Goal: Information Seeking & Learning: Learn about a topic

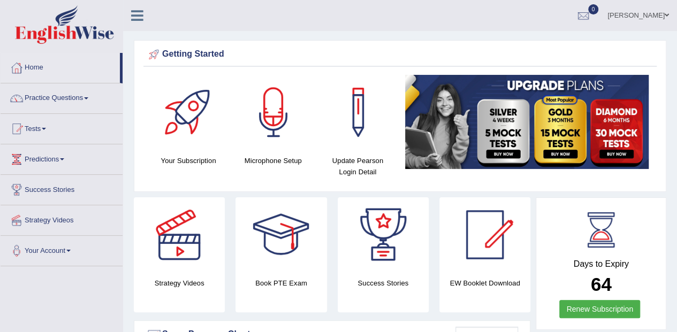
click at [67, 91] on link "Practice Questions" at bounding box center [62, 96] width 122 height 27
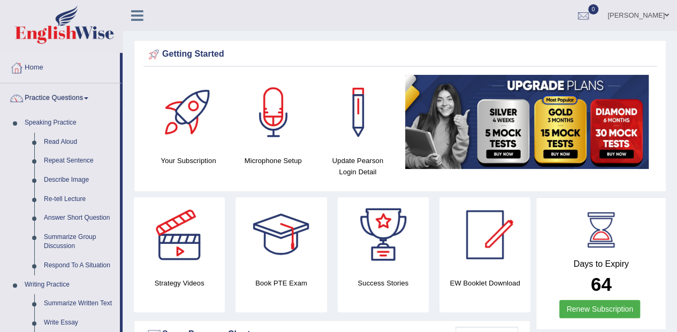
click at [66, 140] on link "Read Aloud" at bounding box center [79, 142] width 81 height 19
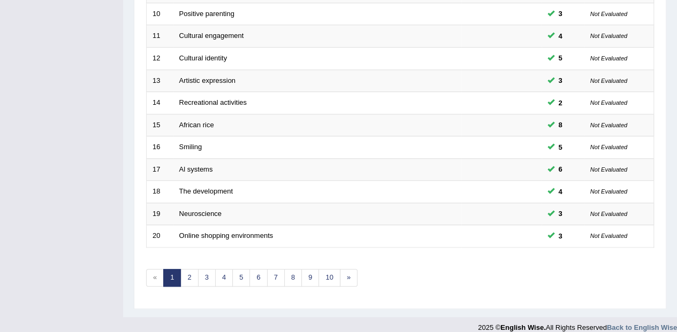
scroll to position [371, 0]
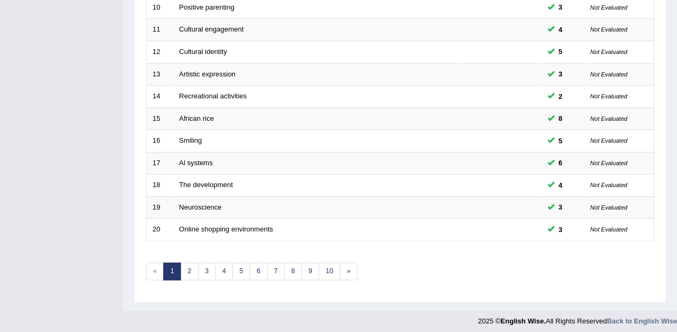
click at [328, 271] on link "10" at bounding box center [328, 272] width 21 height 18
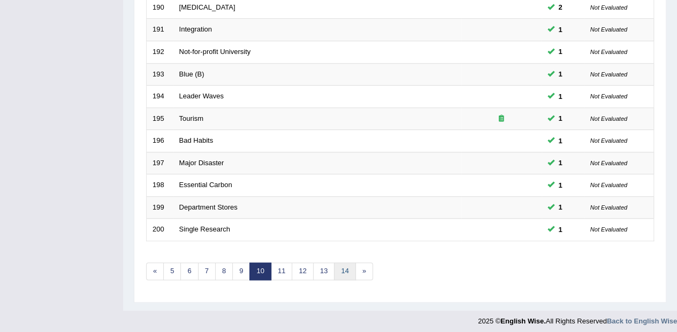
click at [346, 270] on link "14" at bounding box center [344, 272] width 21 height 18
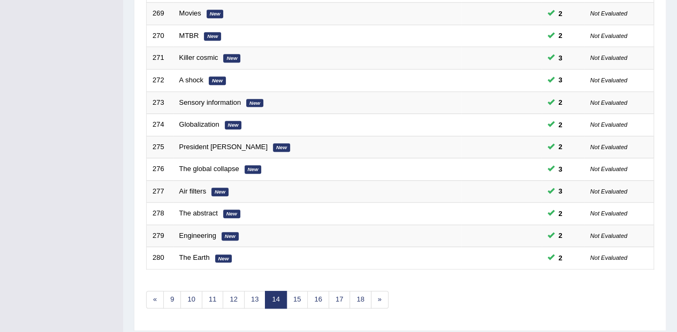
scroll to position [371, 0]
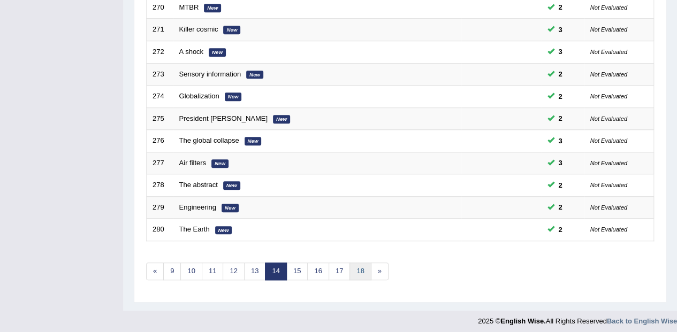
click at [358, 273] on link "18" at bounding box center [359, 272] width 21 height 18
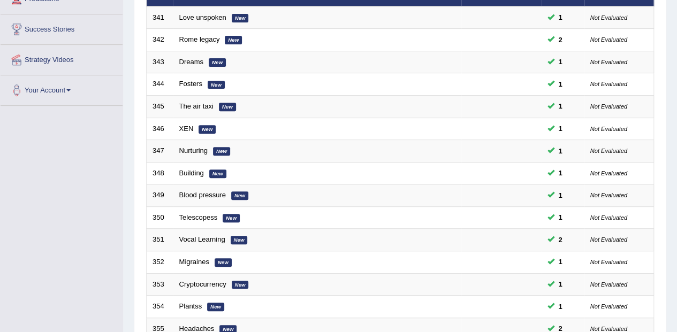
scroll to position [371, 0]
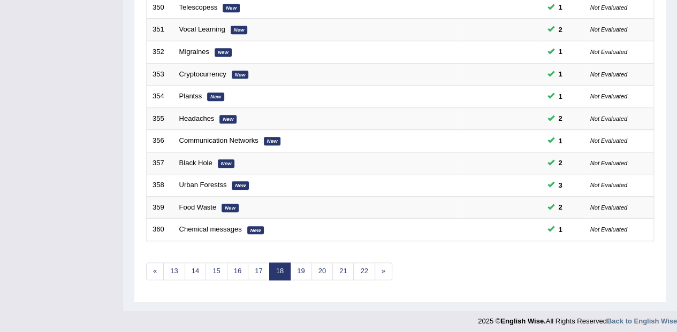
click at [359, 273] on link "22" at bounding box center [363, 272] width 21 height 18
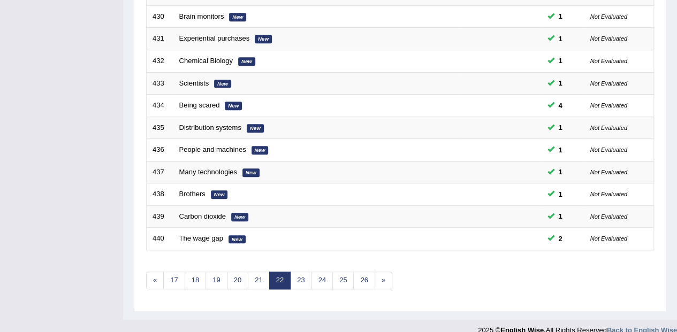
scroll to position [371, 0]
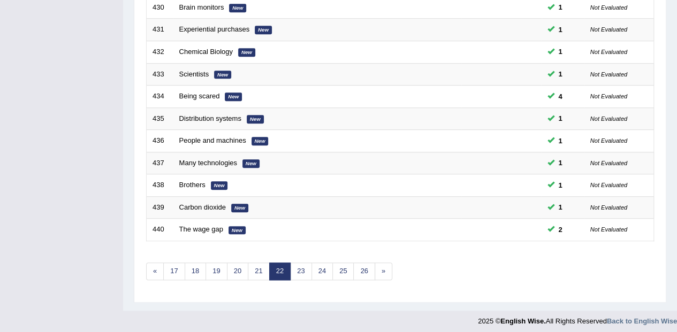
click at [361, 269] on link "26" at bounding box center [363, 272] width 21 height 18
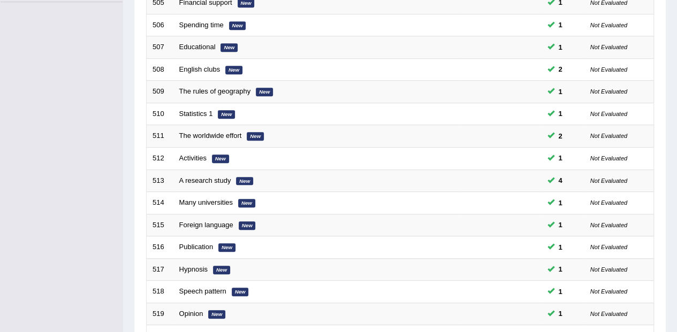
scroll to position [371, 0]
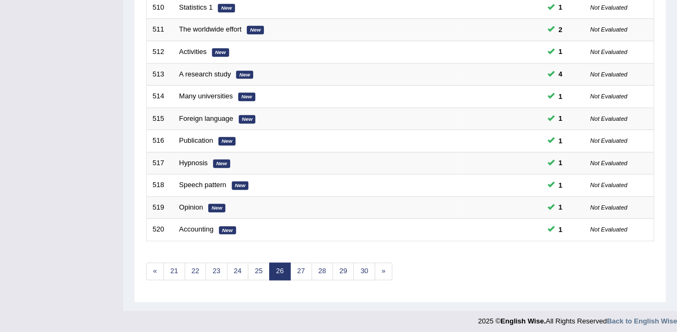
click at [362, 263] on link "30" at bounding box center [363, 272] width 21 height 18
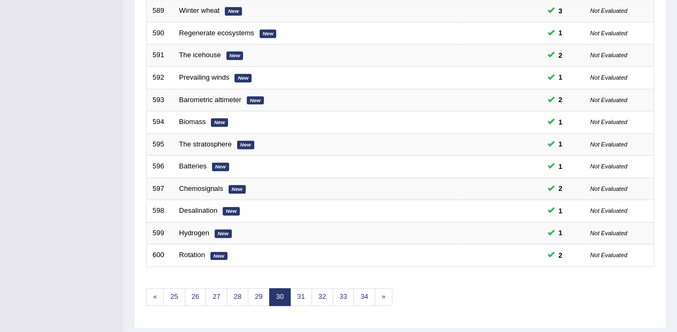
scroll to position [371, 0]
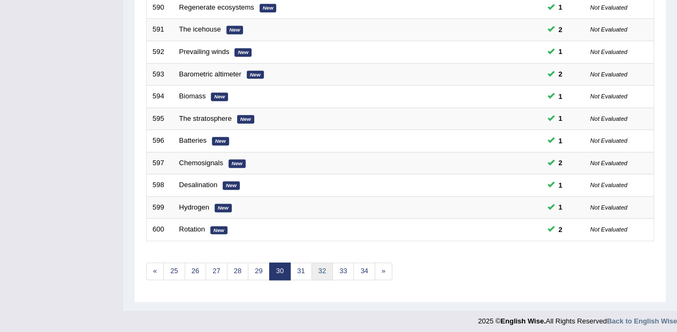
click at [323, 263] on link "32" at bounding box center [321, 272] width 21 height 18
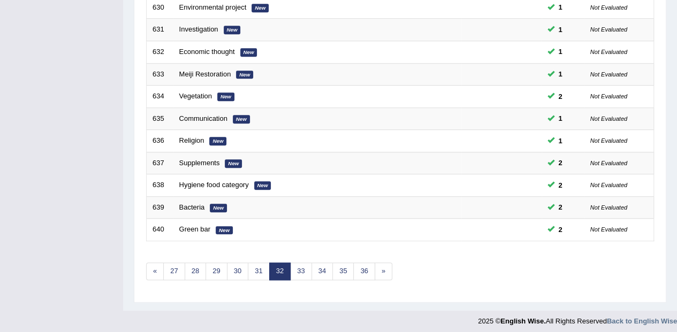
click at [324, 265] on link "34" at bounding box center [321, 272] width 21 height 18
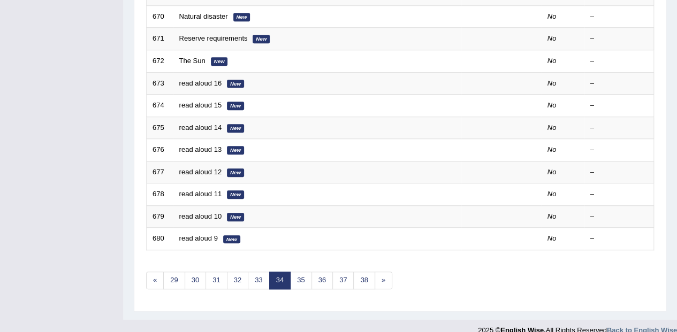
scroll to position [371, 0]
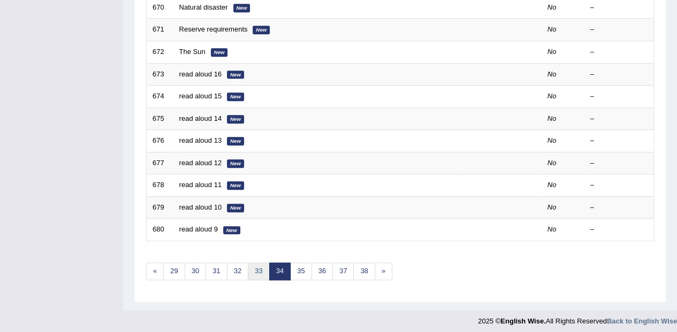
click at [259, 264] on link "33" at bounding box center [258, 272] width 21 height 18
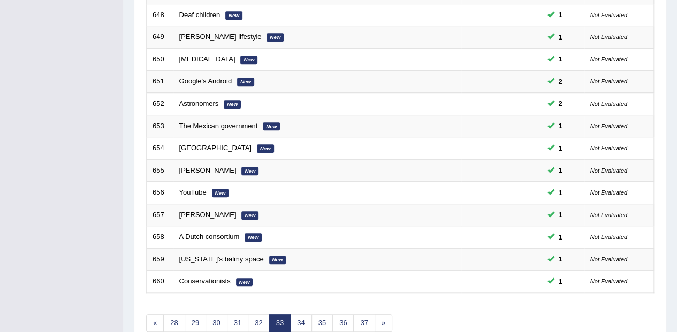
scroll to position [317, 0]
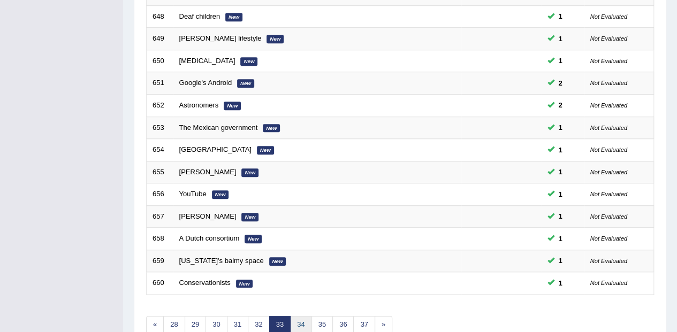
click at [299, 317] on link "34" at bounding box center [300, 325] width 21 height 18
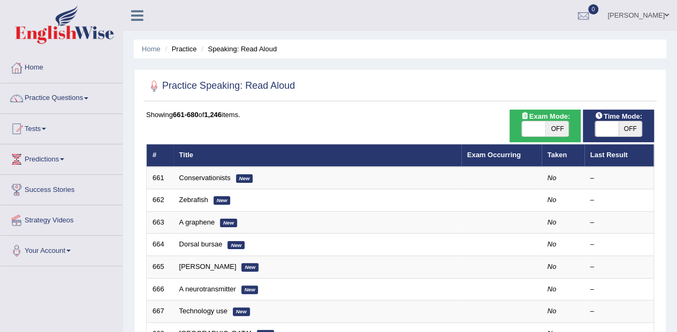
click at [211, 177] on link "Conservationists" at bounding box center [204, 178] width 51 height 8
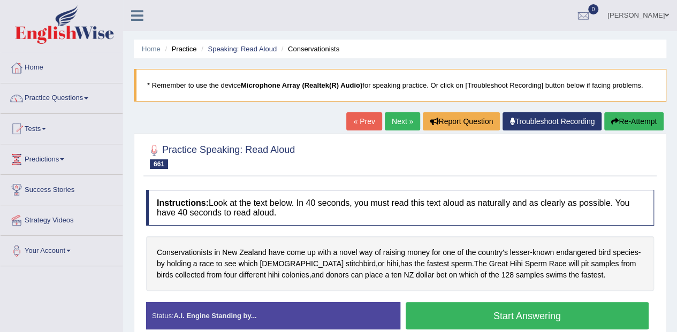
click at [196, 248] on span "Conservationists" at bounding box center [185, 252] width 56 height 11
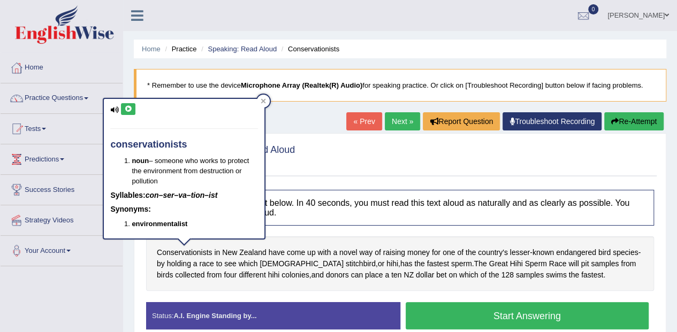
click at [129, 109] on icon at bounding box center [128, 109] width 8 height 6
click at [537, 308] on button "Start Answering" at bounding box center [526, 315] width 243 height 27
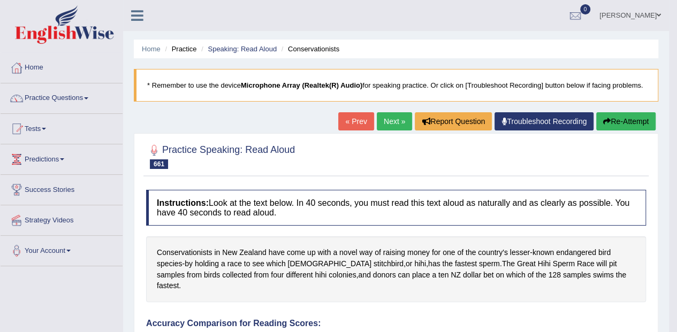
click at [628, 121] on button "Re-Attempt" at bounding box center [625, 121] width 59 height 18
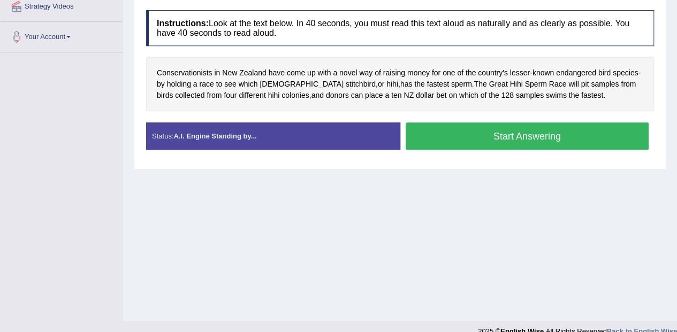
scroll to position [227, 0]
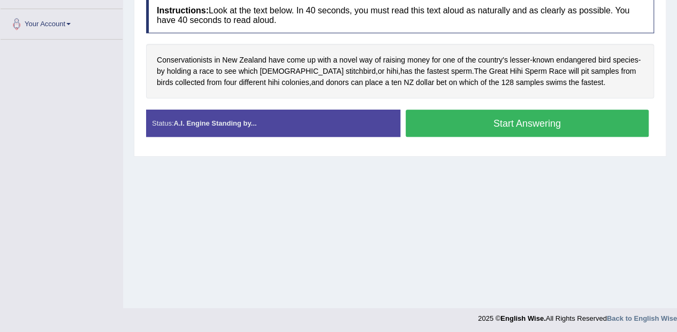
click at [520, 62] on span "lesser" at bounding box center [520, 60] width 20 height 11
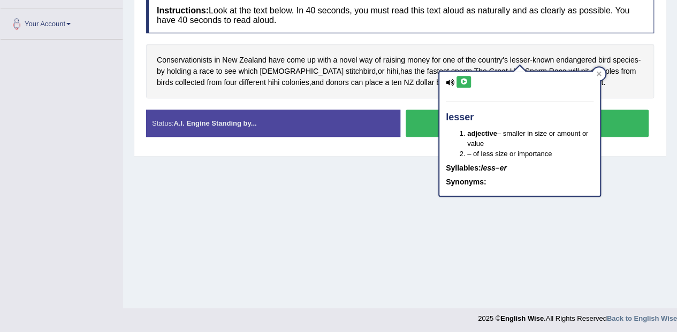
click at [464, 82] on icon at bounding box center [463, 82] width 8 height 6
click at [582, 59] on span "endangered" at bounding box center [576, 60] width 40 height 11
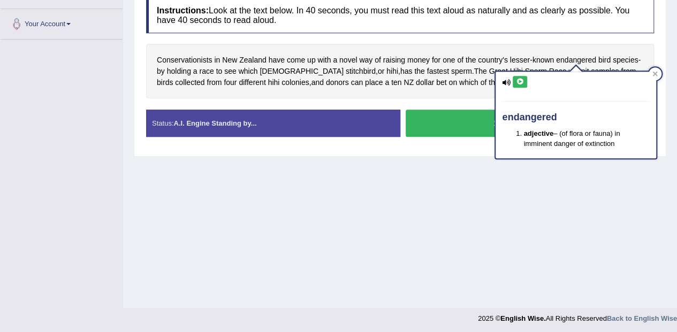
click at [522, 81] on icon at bounding box center [520, 82] width 8 height 6
click at [630, 55] on span "species" at bounding box center [624, 60] width 25 height 11
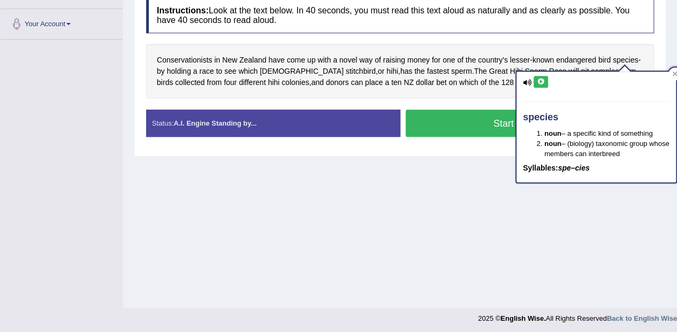
click at [543, 81] on icon at bounding box center [540, 82] width 8 height 6
click at [239, 77] on span "different" at bounding box center [252, 82] width 27 height 11
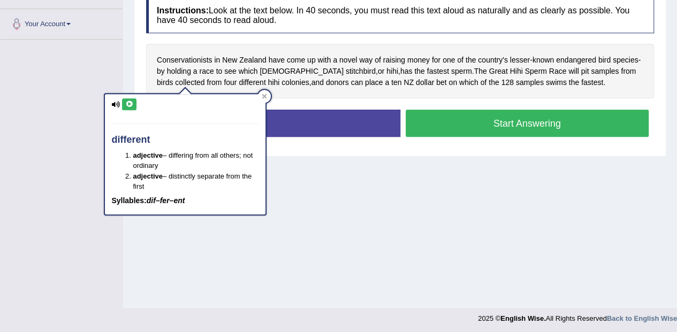
click at [346, 67] on span "stitchbird" at bounding box center [361, 71] width 30 height 11
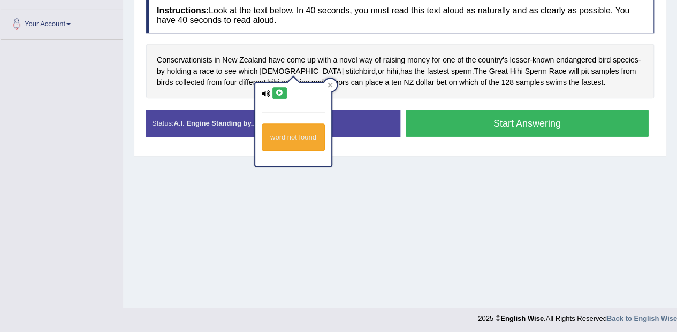
click at [278, 91] on icon at bounding box center [279, 93] width 8 height 6
click at [386, 67] on span "hihi" at bounding box center [392, 71] width 12 height 11
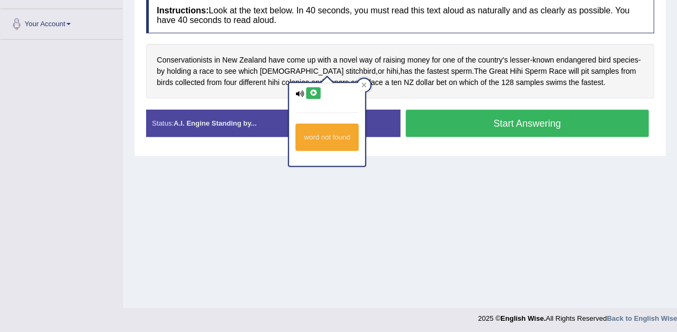
click at [315, 92] on icon at bounding box center [313, 93] width 8 height 6
click at [451, 67] on span "sperm" at bounding box center [461, 71] width 21 height 11
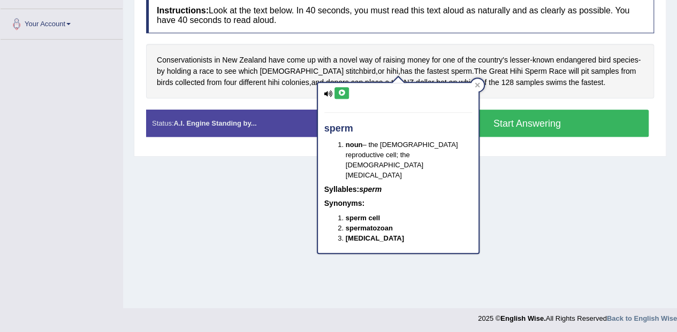
click at [343, 95] on icon at bounding box center [342, 93] width 8 height 6
click at [568, 80] on div "Conservationists in New Zealand have come up with a novel way of raising money …" at bounding box center [400, 71] width 508 height 55
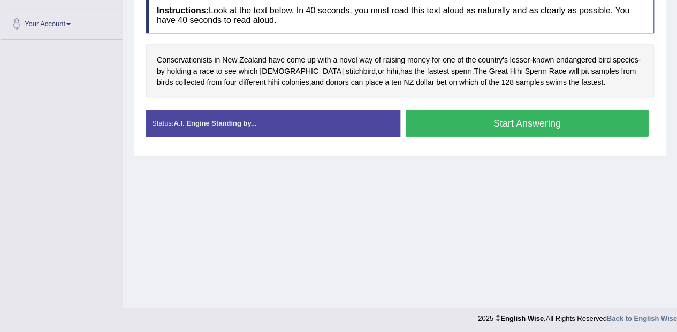
click at [529, 116] on button "Start Answering" at bounding box center [526, 123] width 243 height 27
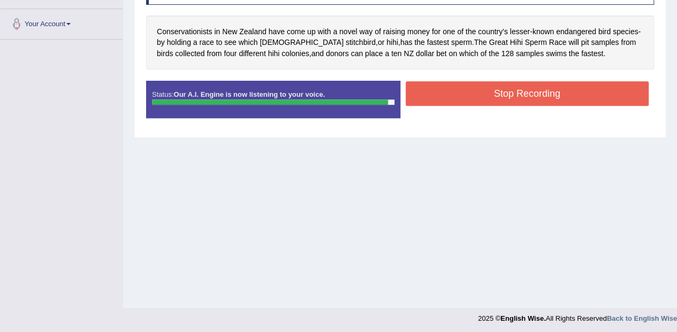
click at [582, 94] on button "Stop Recording" at bounding box center [526, 93] width 243 height 25
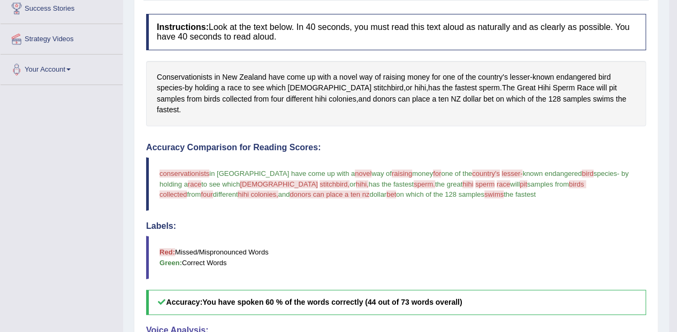
scroll to position [0, 0]
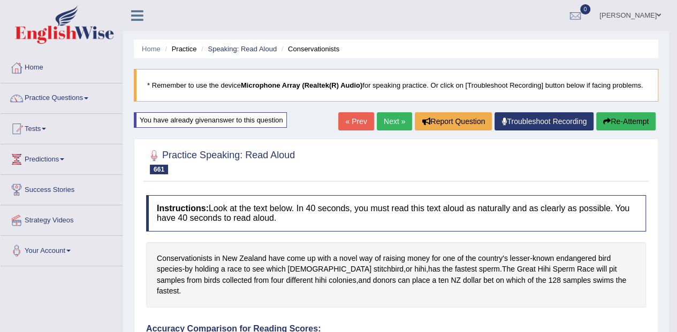
click at [401, 118] on link "Next »" at bounding box center [394, 121] width 35 height 18
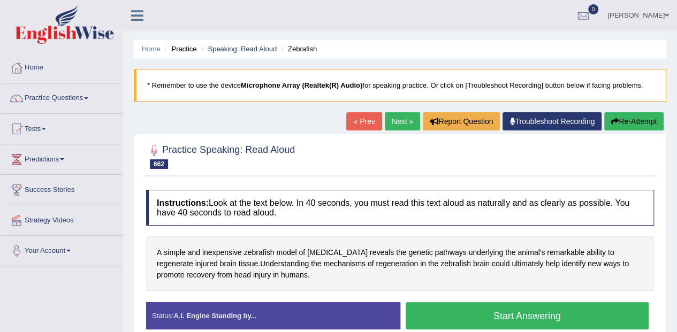
click at [553, 311] on button "Start Answering" at bounding box center [526, 315] width 243 height 27
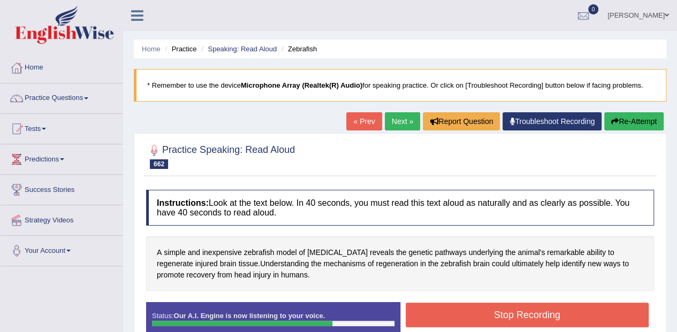
click at [588, 316] on button "Stop Recording" at bounding box center [526, 315] width 243 height 25
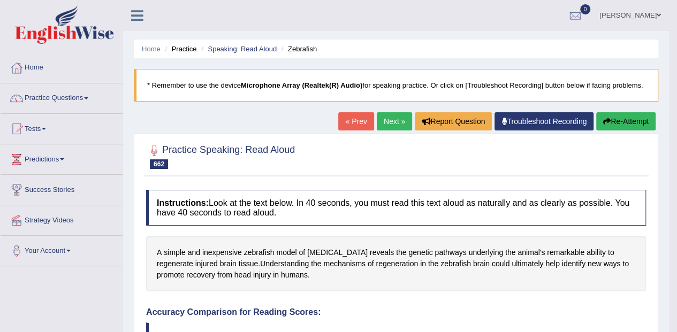
click at [392, 129] on link "Next »" at bounding box center [394, 121] width 35 height 18
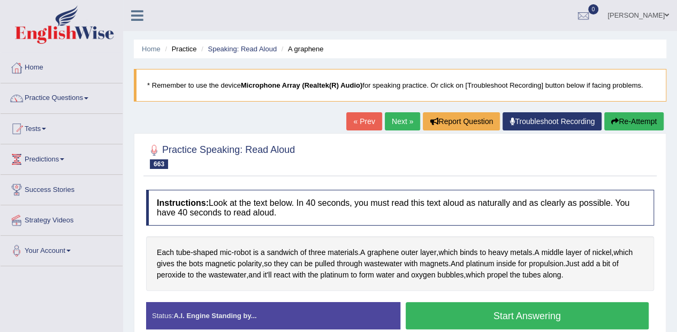
click at [553, 318] on button "Start Answering" at bounding box center [526, 315] width 243 height 27
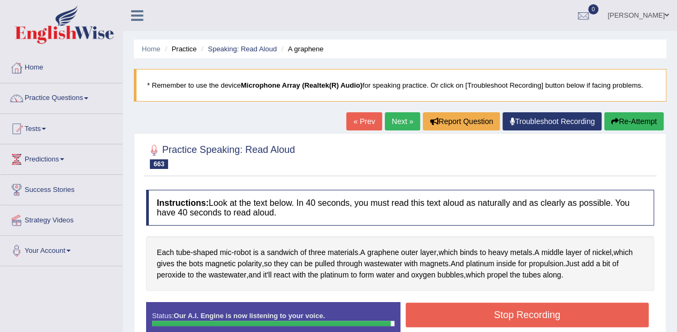
click at [607, 313] on button "Stop Recording" at bounding box center [526, 315] width 243 height 25
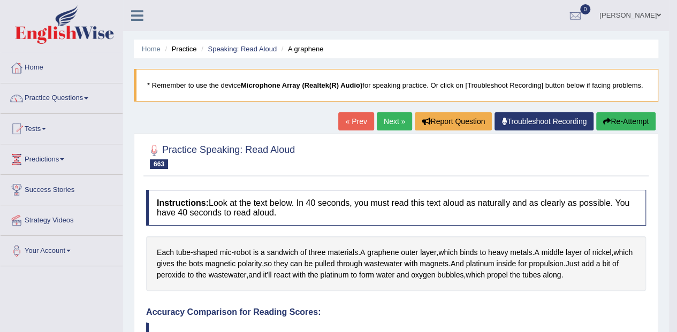
click at [628, 128] on button "Re-Attempt" at bounding box center [625, 121] width 59 height 18
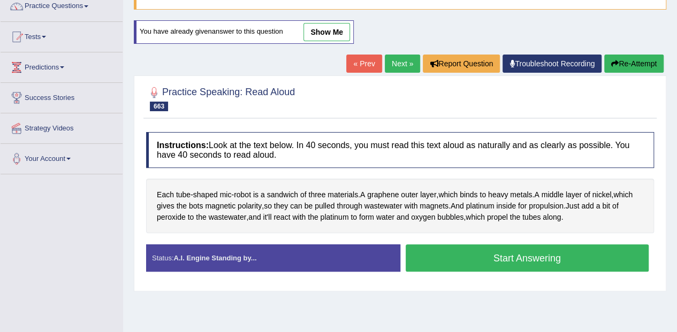
scroll to position [94, 0]
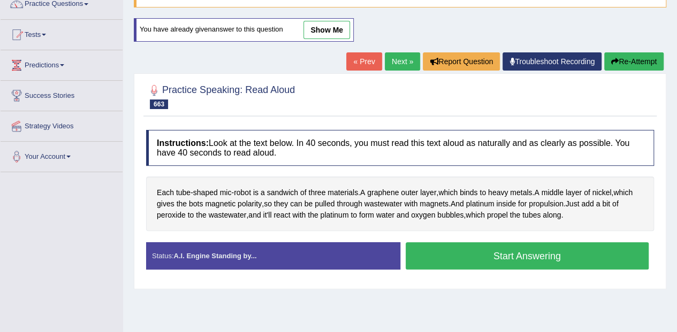
click at [398, 66] on link "Next »" at bounding box center [402, 61] width 35 height 18
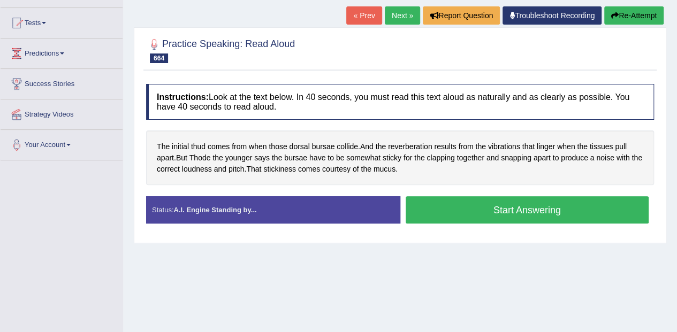
scroll to position [108, 0]
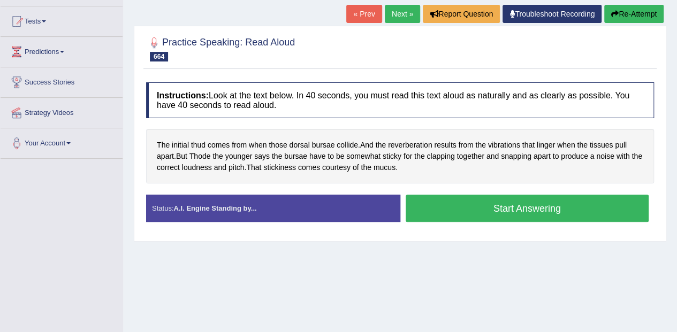
click at [588, 195] on button "Start Answering" at bounding box center [526, 208] width 243 height 27
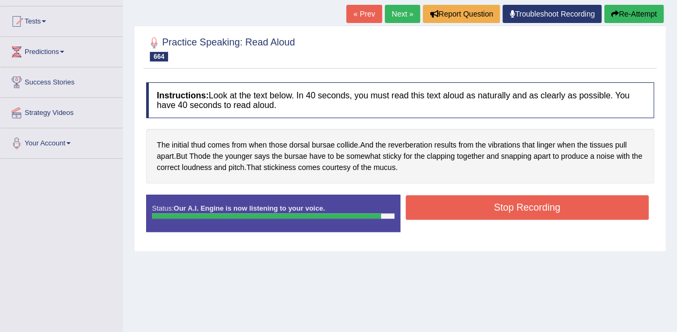
click at [587, 201] on button "Stop Recording" at bounding box center [526, 207] width 243 height 25
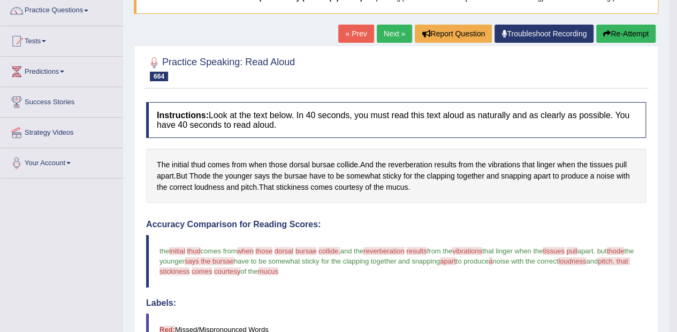
scroll to position [95, 0]
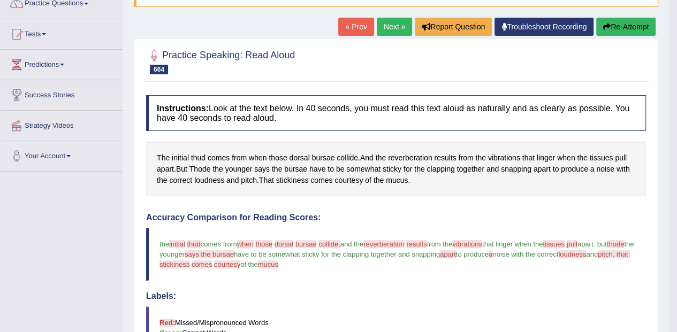
click at [187, 160] on span "initial" at bounding box center [180, 157] width 17 height 11
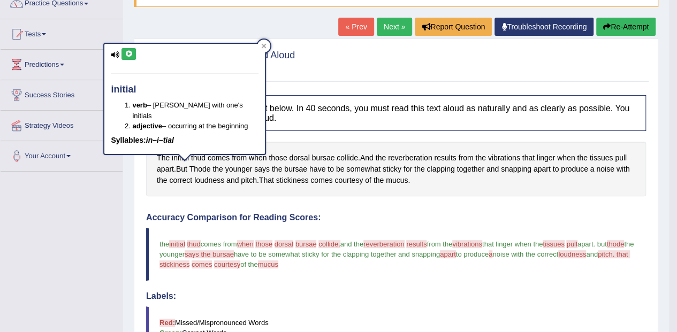
click at [202, 160] on span "thud" at bounding box center [198, 157] width 14 height 11
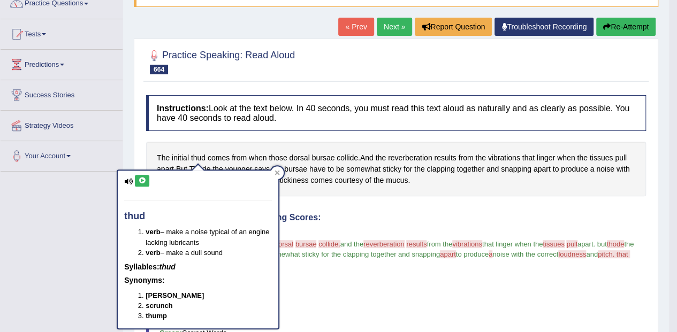
click at [145, 179] on icon at bounding box center [142, 181] width 8 height 6
click at [308, 155] on span "dorsal" at bounding box center [299, 157] width 20 height 11
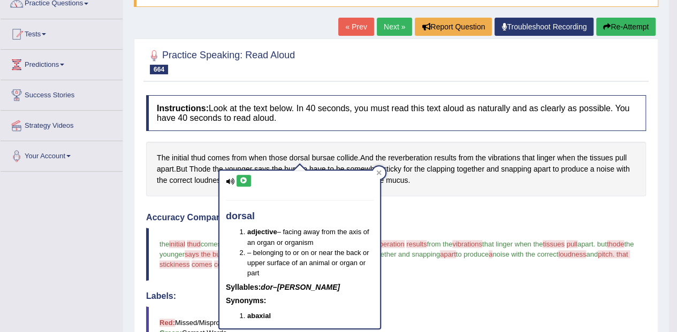
click at [244, 180] on icon at bounding box center [244, 181] width 8 height 6
click at [300, 152] on span "dorsal" at bounding box center [299, 157] width 20 height 11
click at [243, 178] on icon at bounding box center [244, 181] width 8 height 6
click at [324, 163] on div "dorsal adjective – facing away from the axis of an organ or organism – belongin…" at bounding box center [299, 246] width 163 height 167
click at [324, 154] on span "bursae" at bounding box center [323, 157] width 23 height 11
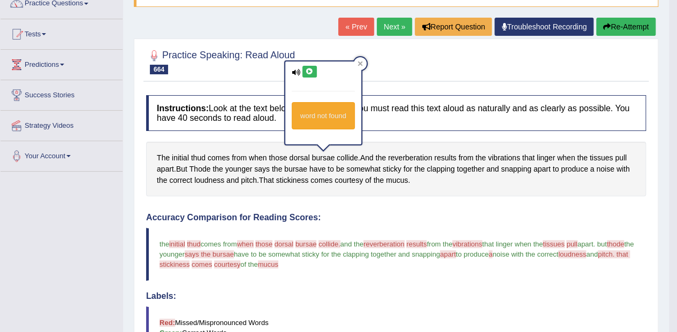
click at [310, 64] on div "word not found" at bounding box center [323, 103] width 76 height 83
click at [310, 71] on icon at bounding box center [309, 71] width 8 height 6
click at [309, 70] on icon at bounding box center [309, 71] width 8 height 6
click at [351, 152] on span "collide" at bounding box center [346, 157] width 21 height 11
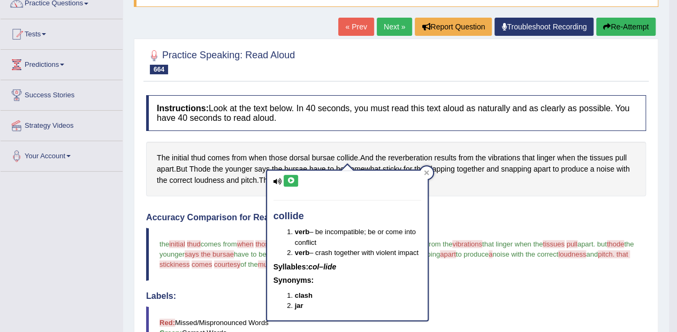
click at [290, 178] on icon at bounding box center [291, 181] width 8 height 6
click at [513, 155] on span "vibrations" at bounding box center [504, 157] width 32 height 11
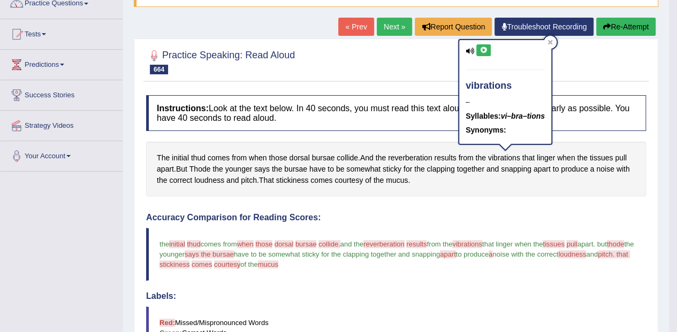
click at [484, 49] on icon at bounding box center [483, 50] width 8 height 6
click at [420, 154] on span "reverberation" at bounding box center [410, 157] width 44 height 11
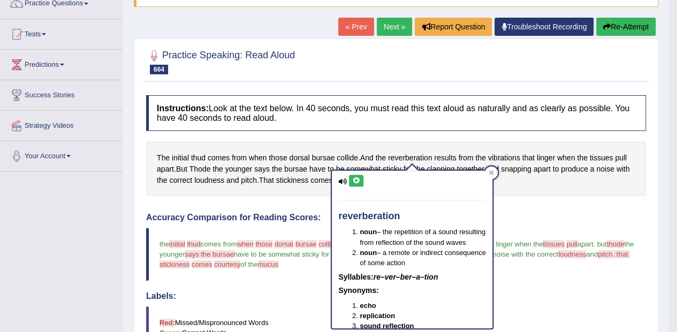
click at [356, 179] on icon at bounding box center [356, 181] width 8 height 6
click at [357, 178] on icon at bounding box center [356, 181] width 8 height 6
click at [567, 207] on div "Created with Highcharts 7.1.2 Great Too slow Too fast Time Speech pace meter: 0…" at bounding box center [523, 207] width 255 height 1
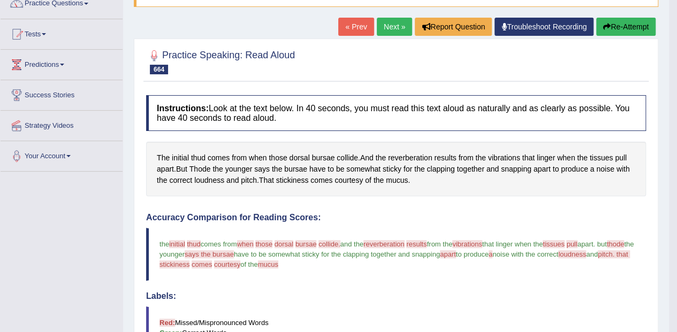
click at [351, 182] on span "courtesy" at bounding box center [348, 180] width 28 height 11
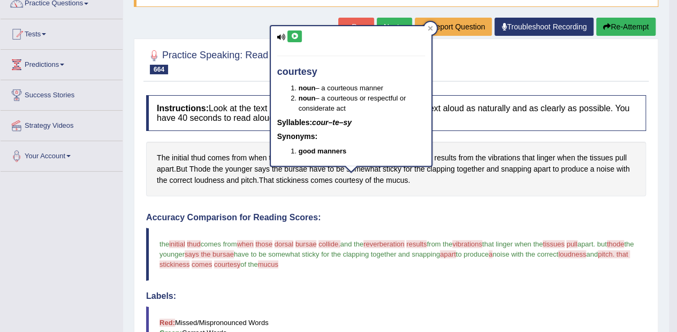
click at [297, 39] on icon at bounding box center [294, 36] width 8 height 6
click at [293, 33] on icon at bounding box center [294, 36] width 8 height 6
click at [278, 265] on span "mucus" at bounding box center [268, 264] width 20 height 8
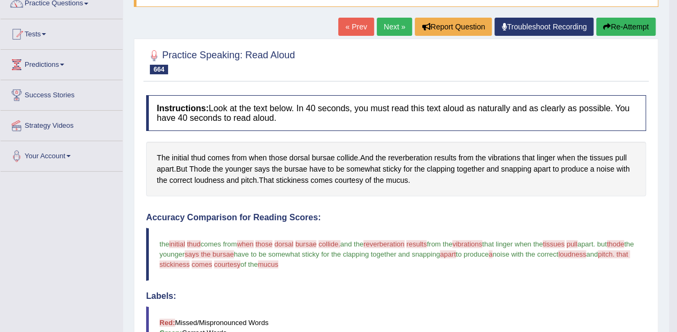
click at [406, 182] on span "mucus" at bounding box center [397, 180] width 22 height 11
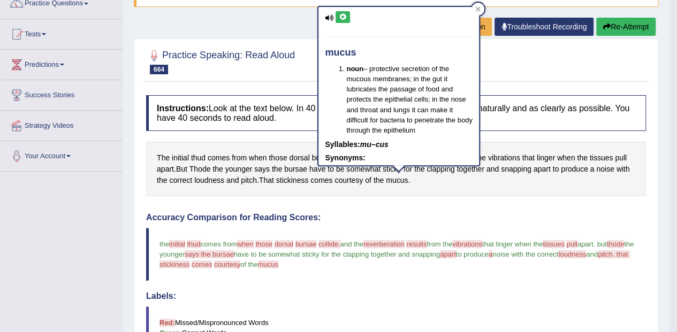
click at [340, 19] on icon at bounding box center [343, 17] width 8 height 6
click at [219, 180] on span "loudness" at bounding box center [209, 180] width 30 height 11
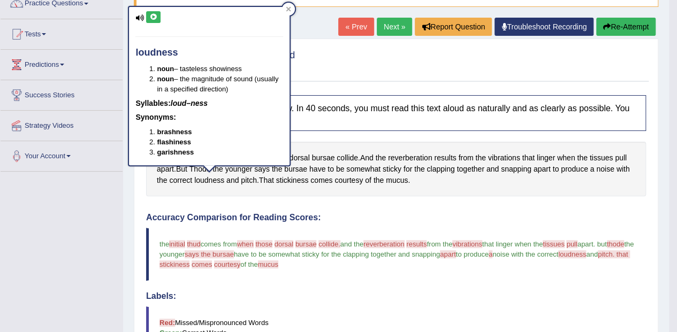
click at [156, 18] on icon at bounding box center [153, 17] width 8 height 6
click at [397, 172] on span "sticky" at bounding box center [391, 169] width 19 height 11
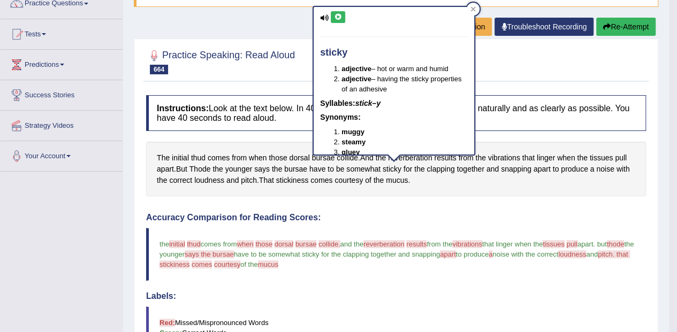
click at [340, 14] on icon at bounding box center [338, 17] width 8 height 6
click at [205, 168] on span "Thode" at bounding box center [199, 169] width 21 height 11
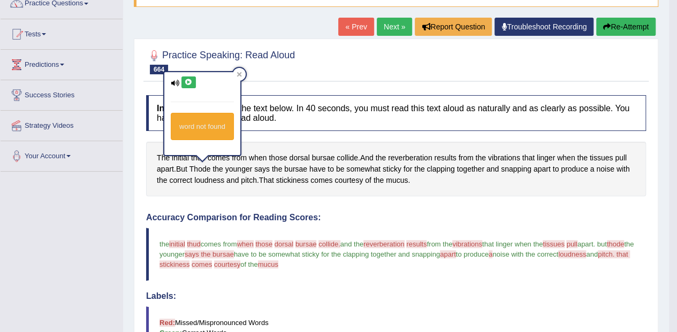
click at [189, 81] on icon at bounding box center [189, 82] width 8 height 6
click at [509, 158] on span "vibrations" at bounding box center [504, 157] width 32 height 11
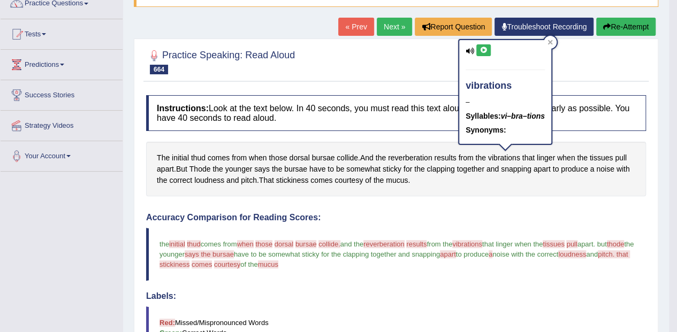
click at [486, 50] on icon at bounding box center [483, 50] width 8 height 6
click at [411, 160] on span "reverberation" at bounding box center [410, 157] width 44 height 11
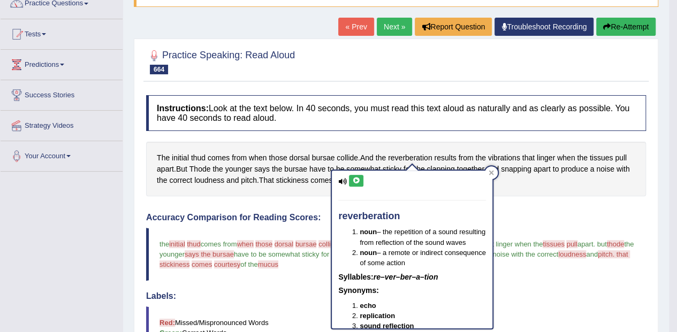
click at [357, 181] on icon at bounding box center [356, 181] width 8 height 6
click at [326, 160] on span "bursae" at bounding box center [323, 157] width 23 height 11
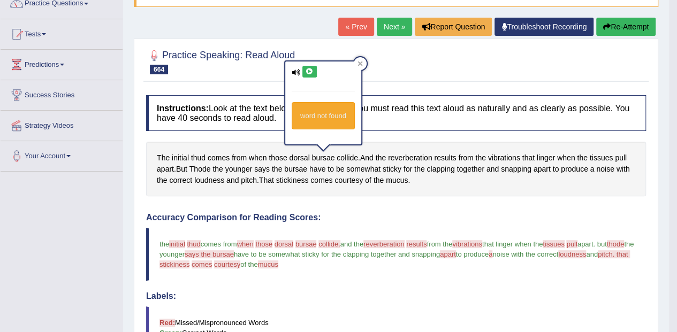
click at [303, 64] on div "word not found" at bounding box center [323, 103] width 76 height 83
click at [309, 69] on icon at bounding box center [309, 71] width 8 height 6
click at [348, 159] on span "collide" at bounding box center [346, 157] width 21 height 11
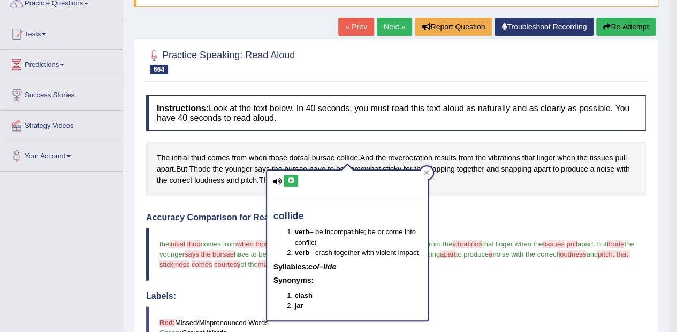
click at [292, 180] on icon at bounding box center [291, 181] width 8 height 6
click at [280, 156] on span "those" at bounding box center [278, 157] width 18 height 11
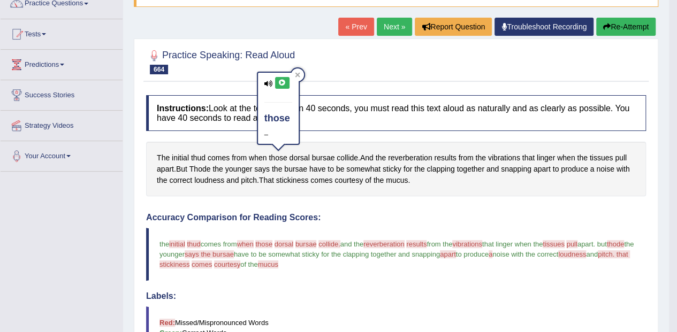
click at [303, 161] on span "dorsal" at bounding box center [299, 157] width 20 height 11
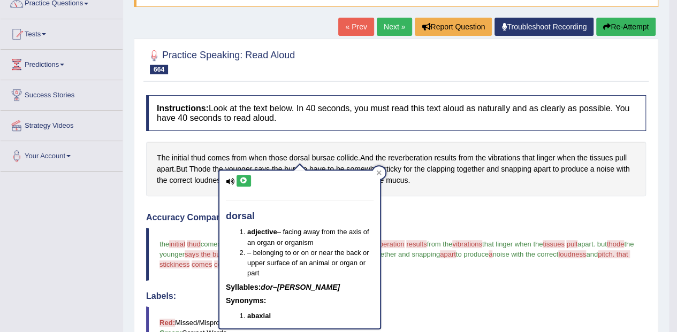
click at [246, 178] on icon at bounding box center [244, 181] width 8 height 6
click at [185, 155] on span "initial" at bounding box center [180, 157] width 17 height 11
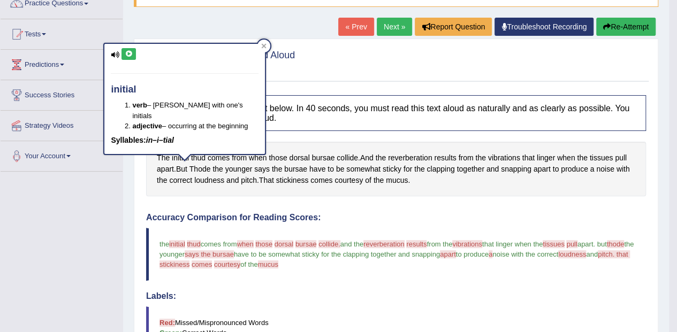
click at [125, 51] on icon at bounding box center [129, 54] width 8 height 6
click at [206, 165] on span "Thode" at bounding box center [199, 169] width 21 height 11
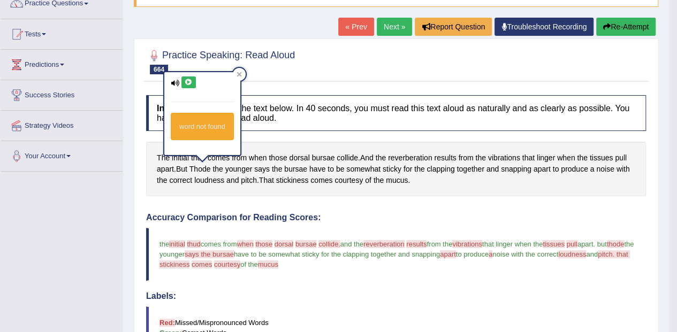
click at [232, 73] on div "word not found" at bounding box center [202, 113] width 76 height 83
click at [234, 77] on div at bounding box center [239, 74] width 13 height 13
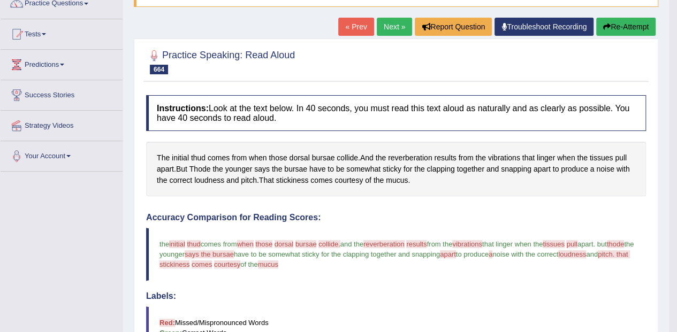
click at [211, 152] on span "comes" at bounding box center [219, 157] width 22 height 11
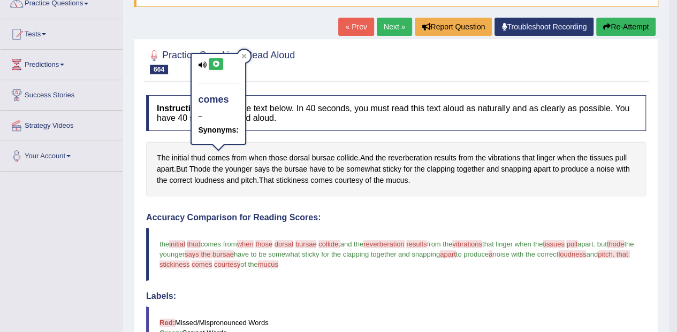
click at [199, 156] on span "thud" at bounding box center [198, 157] width 14 height 11
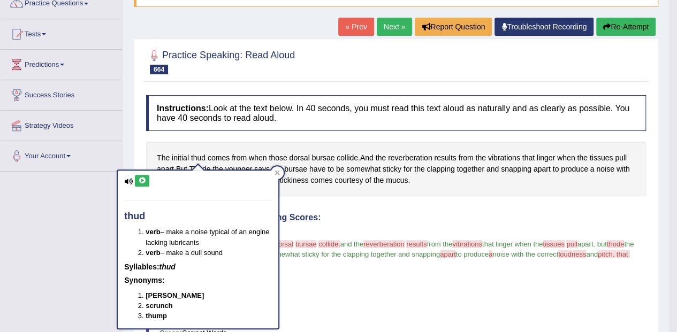
click at [148, 178] on button at bounding box center [142, 181] width 14 height 12
click at [640, 25] on button "Re-Attempt" at bounding box center [625, 27] width 59 height 18
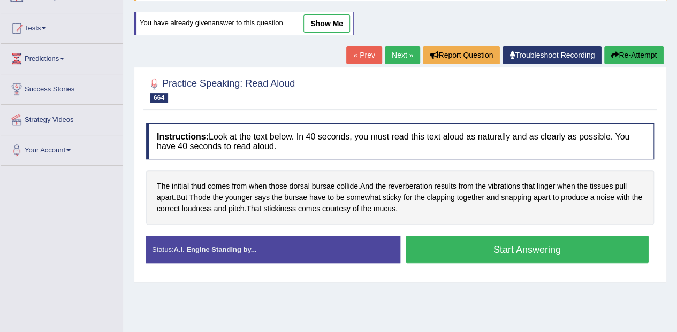
click at [501, 236] on button "Start Answering" at bounding box center [526, 249] width 243 height 27
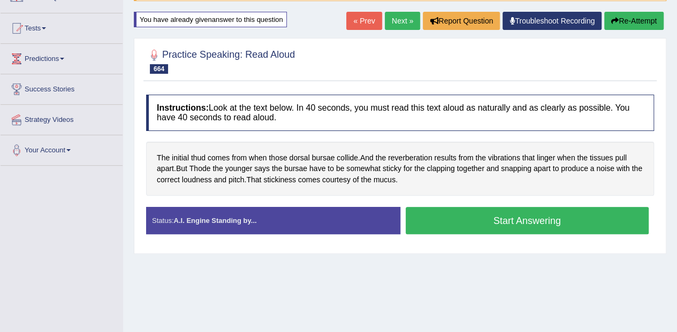
scroll to position [95, 0]
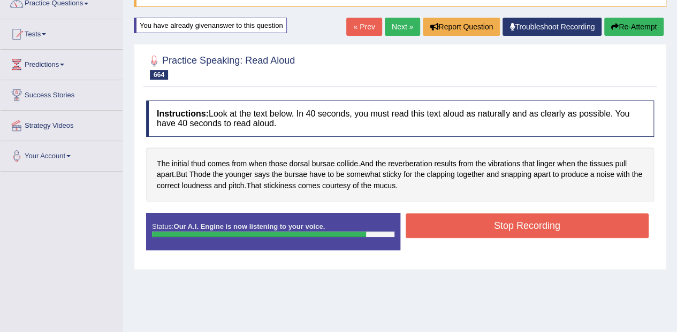
click at [464, 219] on button "Stop Recording" at bounding box center [526, 225] width 243 height 25
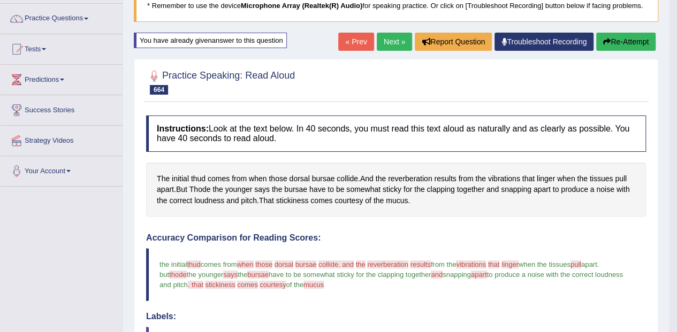
scroll to position [0, 0]
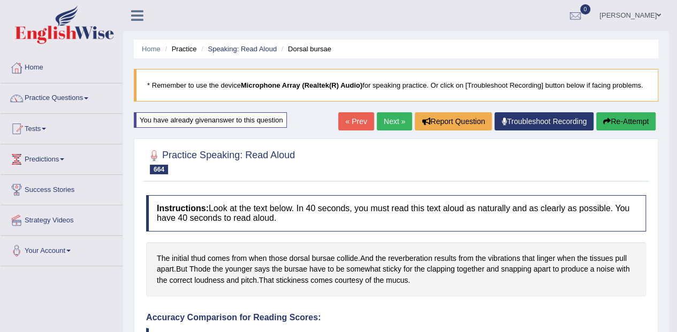
click at [386, 124] on link "Next »" at bounding box center [394, 121] width 35 height 18
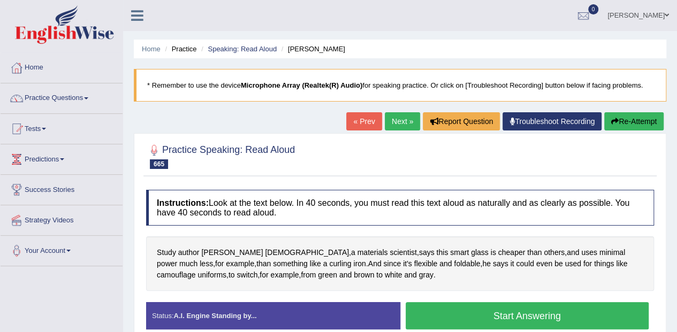
click at [191, 252] on span "author" at bounding box center [188, 252] width 21 height 11
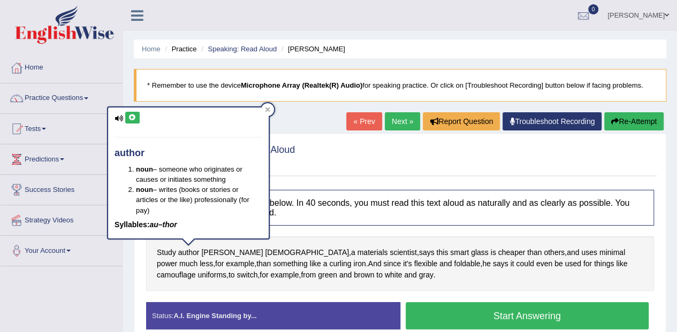
click at [133, 118] on icon at bounding box center [132, 117] width 8 height 6
click at [271, 112] on div at bounding box center [267, 109] width 13 height 13
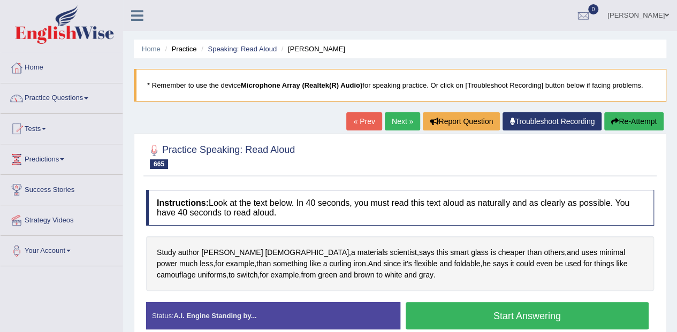
click at [538, 313] on button "Start Answering" at bounding box center [526, 315] width 243 height 27
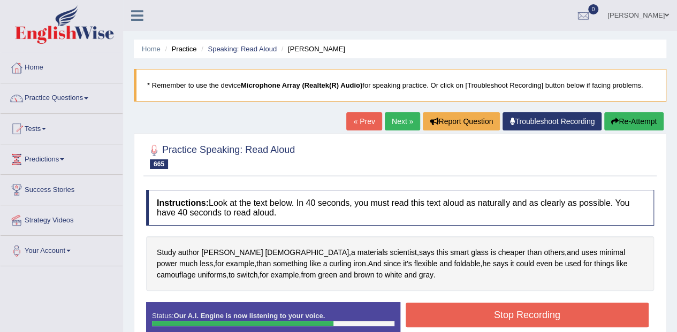
click at [611, 315] on button "Stop Recording" at bounding box center [526, 315] width 243 height 25
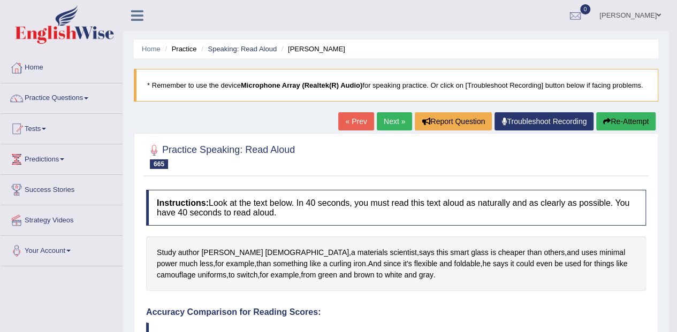
click at [393, 122] on link "Next »" at bounding box center [394, 121] width 35 height 18
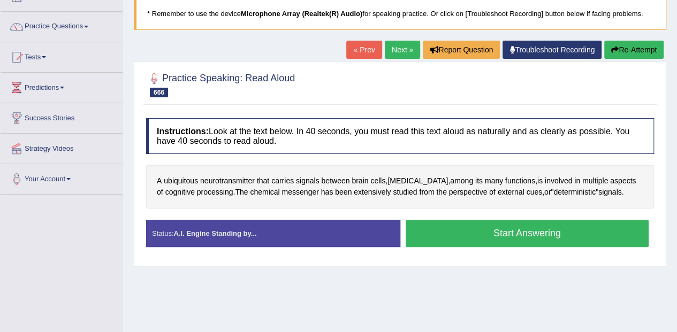
scroll to position [69, 0]
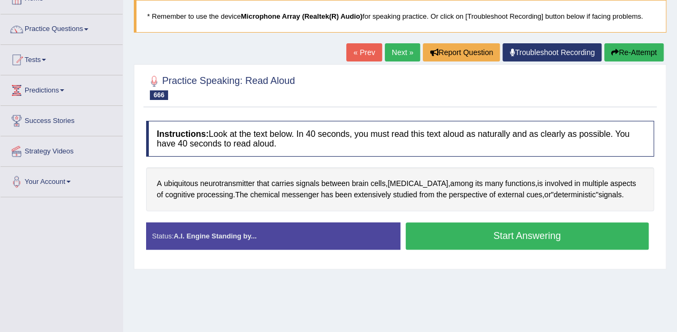
click at [182, 183] on span "ubiquitous" at bounding box center [181, 183] width 34 height 11
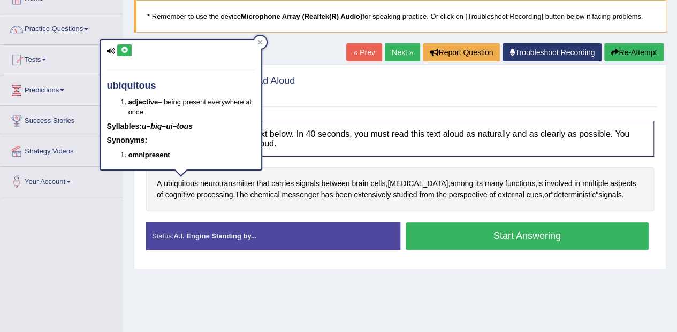
click at [125, 44] on div "ubiquitous adjective – being present everywhere at once [GEOGRAPHIC_DATA]: u–bi…" at bounding box center [181, 104] width 160 height 129
click at [125, 52] on icon at bounding box center [124, 50] width 8 height 6
click at [591, 223] on button "Start Answering" at bounding box center [526, 236] width 243 height 27
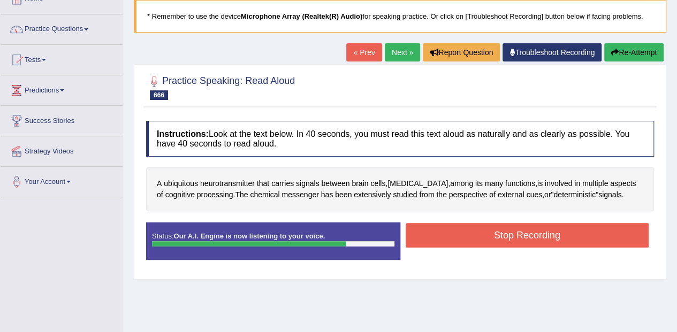
click at [616, 238] on button "Stop Recording" at bounding box center [526, 235] width 243 height 25
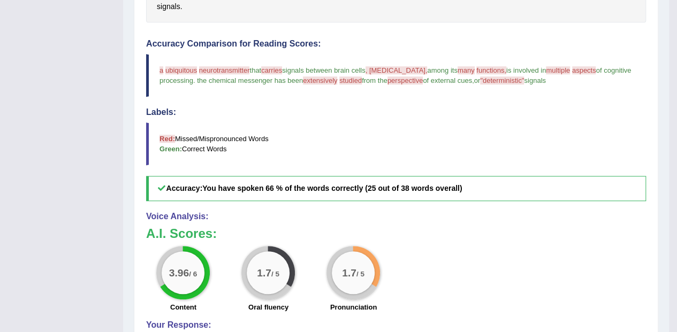
scroll to position [0, 0]
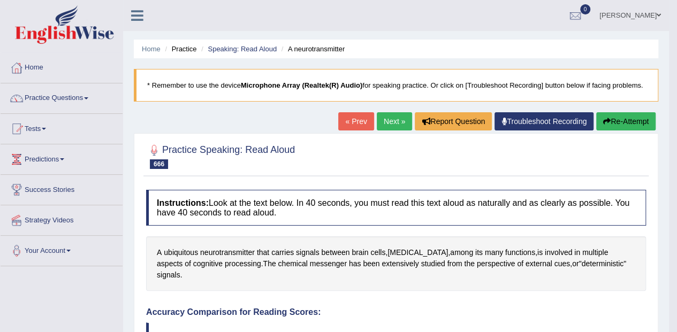
click at [396, 124] on link "Next »" at bounding box center [394, 121] width 35 height 18
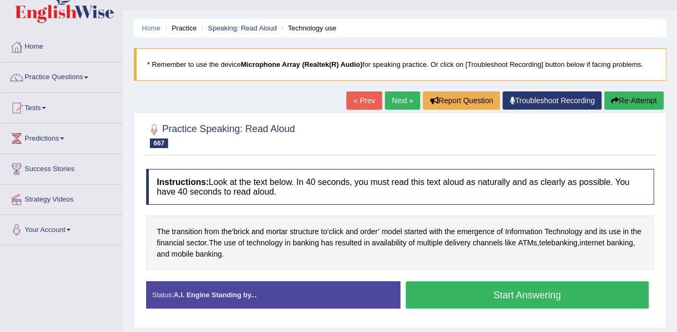
scroll to position [53, 0]
